Goal: Task Accomplishment & Management: Use online tool/utility

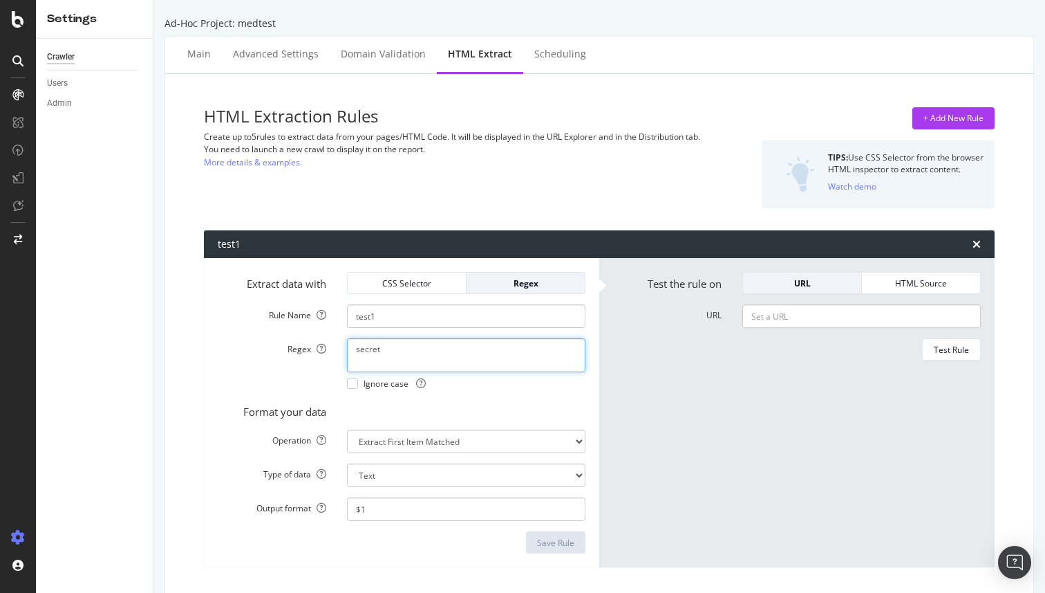
click at [400, 348] on textarea "secret" at bounding box center [466, 354] width 239 height 33
type textarea "ssn"
click at [564, 540] on div "Save Rule" at bounding box center [555, 543] width 37 height 12
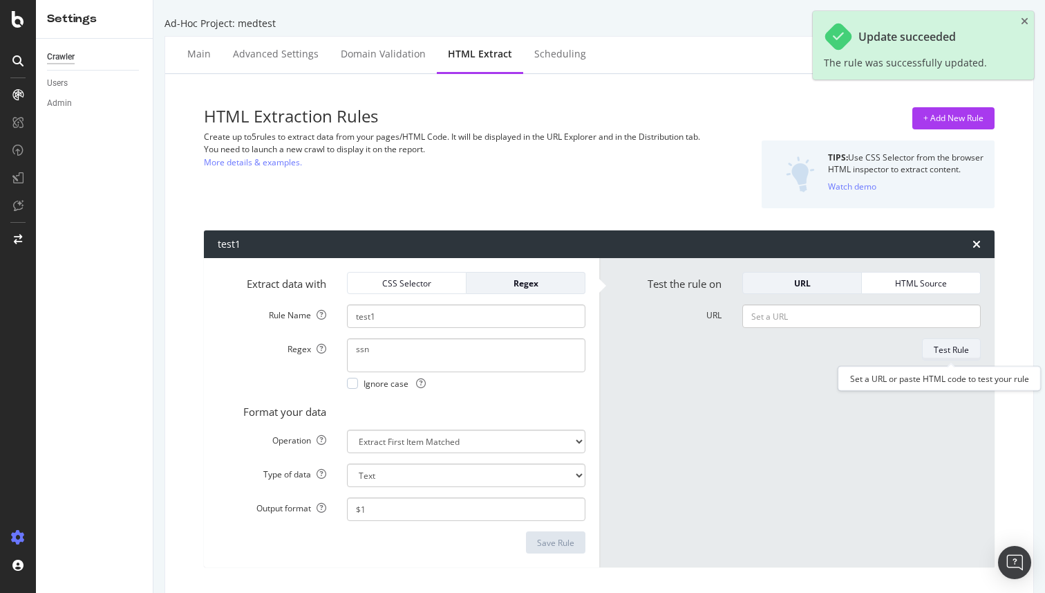
click at [945, 351] on div "Test Rule" at bounding box center [951, 350] width 35 height 12
click at [802, 310] on input "URL" at bounding box center [862, 316] width 239 height 24
paste input "([\\s\\S]*)"
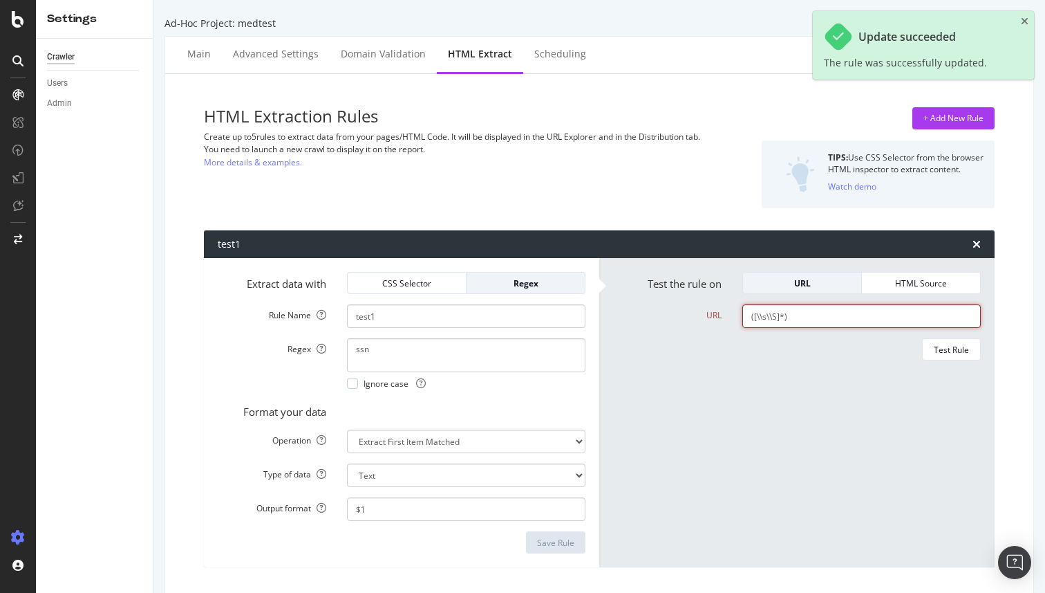
type input "([\\s\\S]*)"
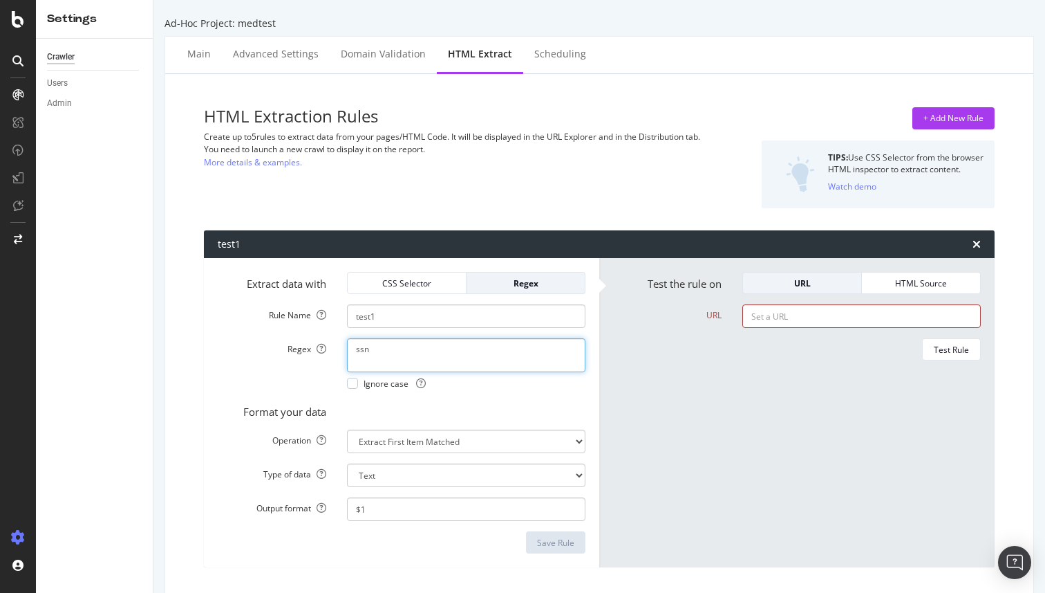
click at [413, 351] on textarea "ssn" at bounding box center [466, 354] width 239 height 33
paste textarea "http://localhost:9001/2018-06-01/runtime/invocation/next"
type textarea "http://localhost:9001/2018-06-01/runtime/invocation/next"
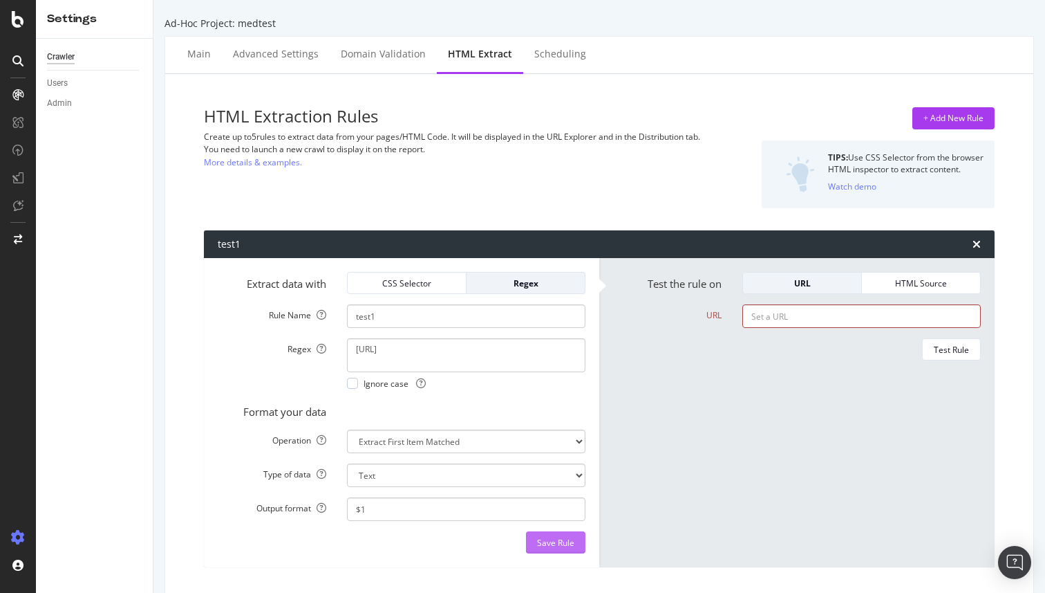
click at [567, 543] on div "Save Rule" at bounding box center [555, 543] width 37 height 12
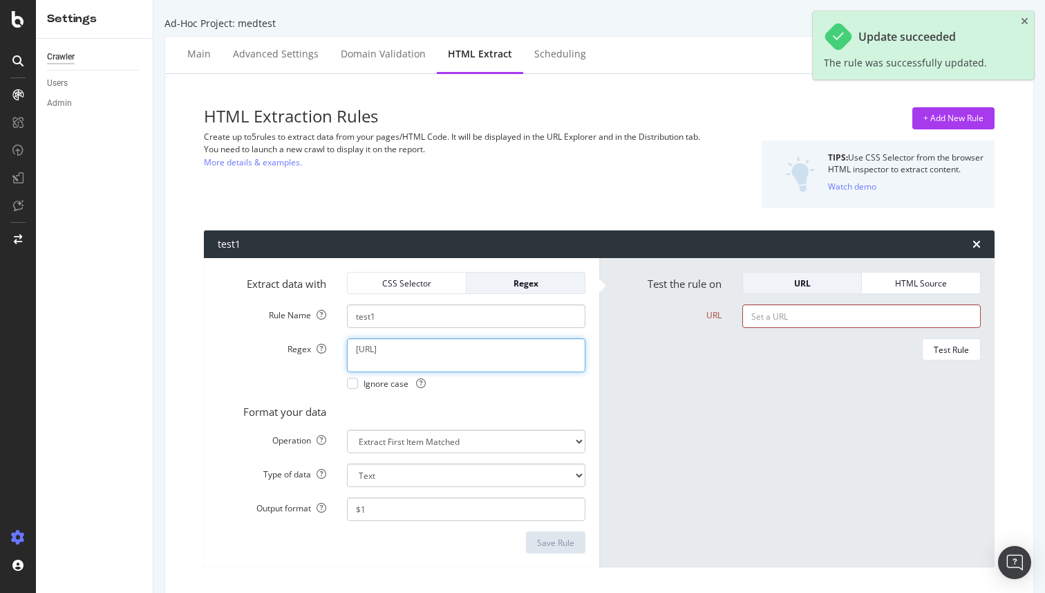
click at [519, 359] on textarea "http://localhost:9001/2018-06-01/runtime/invocation/next" at bounding box center [466, 354] width 239 height 33
type textarea "secret"
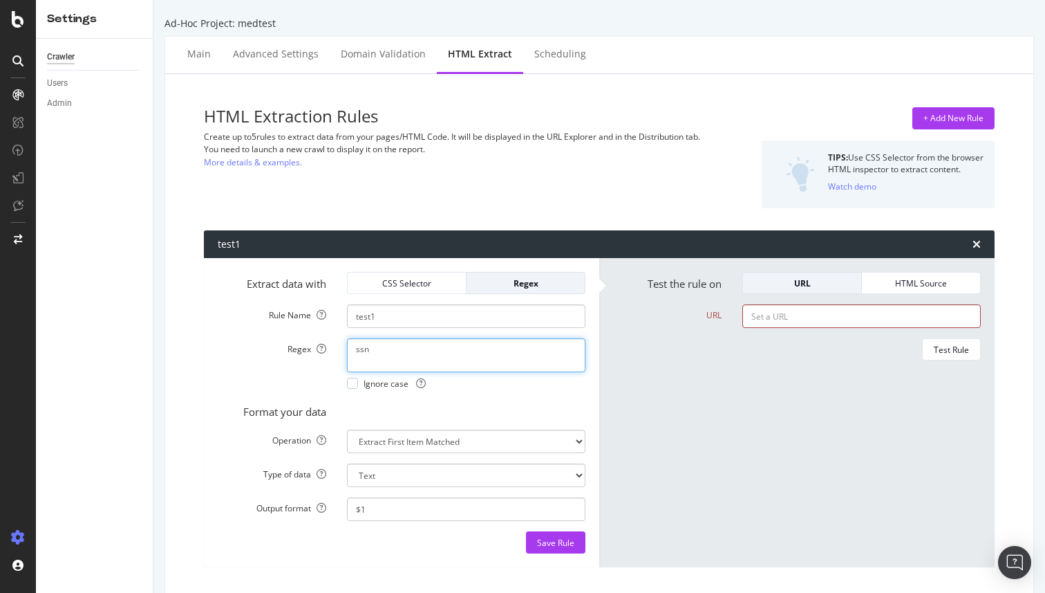
type textarea "ssn"
click at [806, 316] on input "URL" at bounding box center [862, 316] width 239 height 24
paste input "http://localhost:9001/2018-06-01/runtime/invocation/next"
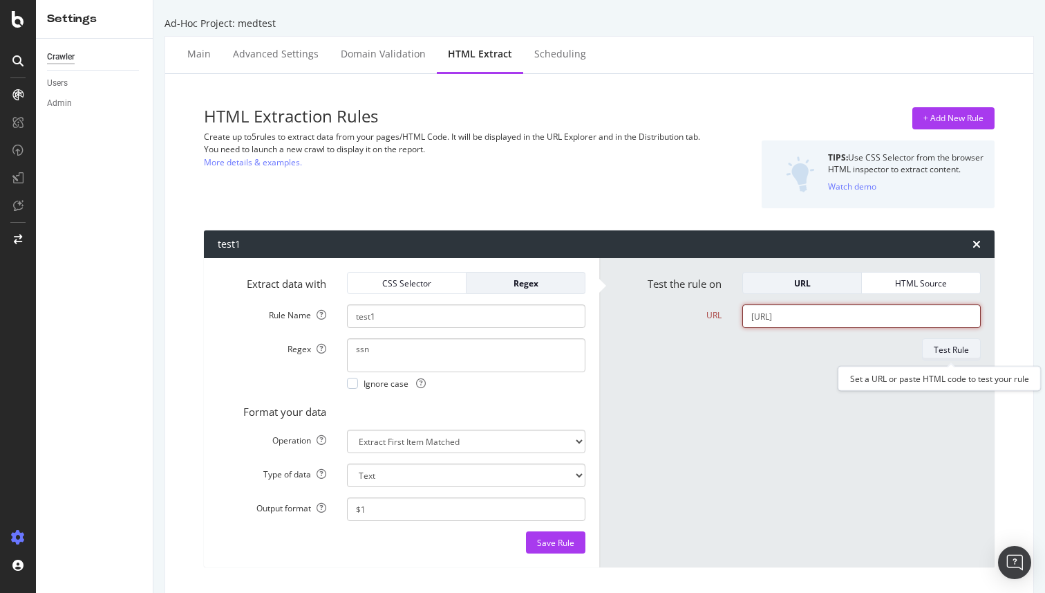
type input "http://localhost:9001/2018-06-01/runtime/invocation/next"
click at [950, 353] on div "Test Rule" at bounding box center [951, 350] width 35 height 12
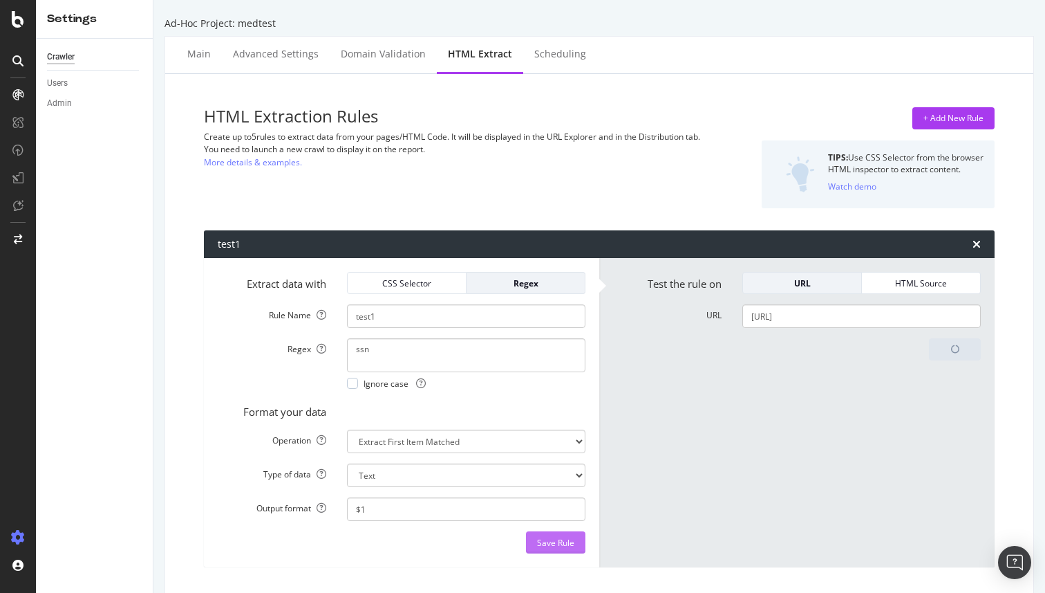
click at [565, 544] on div "Save Rule" at bounding box center [555, 543] width 37 height 12
click at [317, 351] on icon at bounding box center [322, 349] width 10 height 10
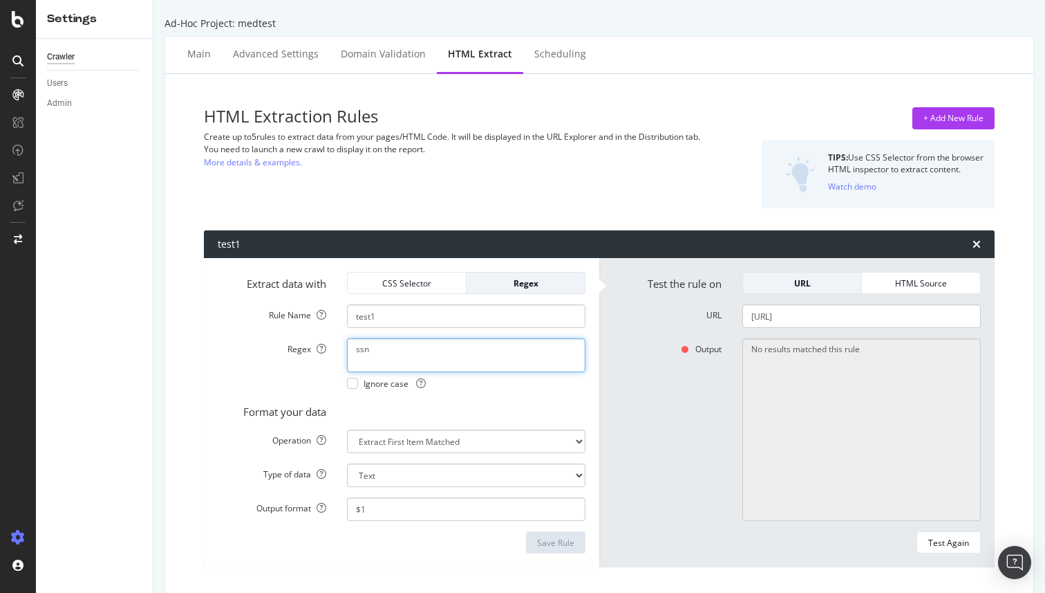
click at [347, 351] on textarea "ssn" at bounding box center [466, 354] width 239 height 33
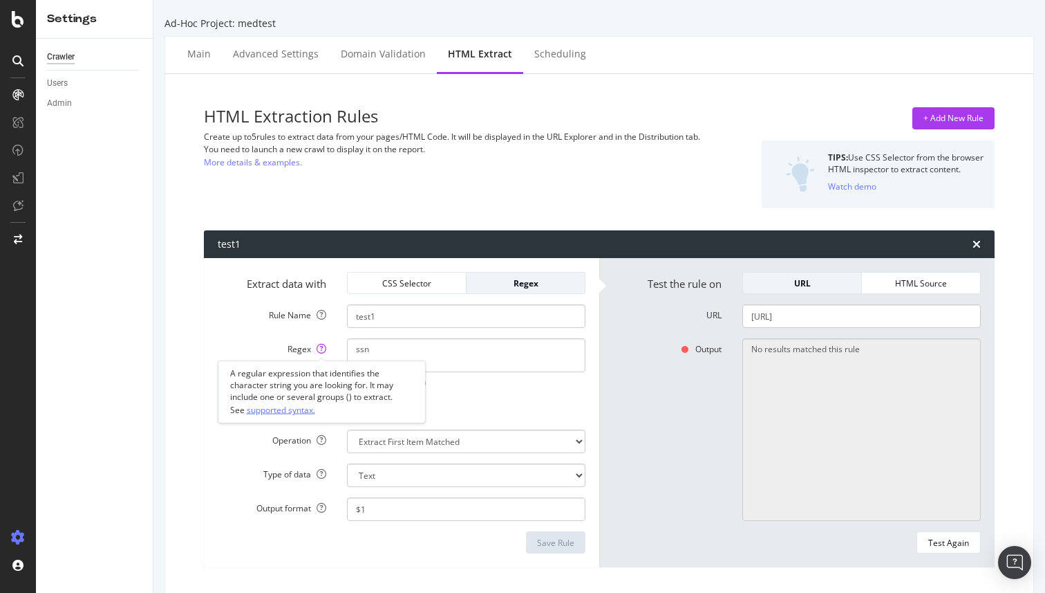
click at [289, 408] on link "supported syntax." at bounding box center [281, 409] width 68 height 15
